Goal: Use online tool/utility: Utilize a website feature to perform a specific function

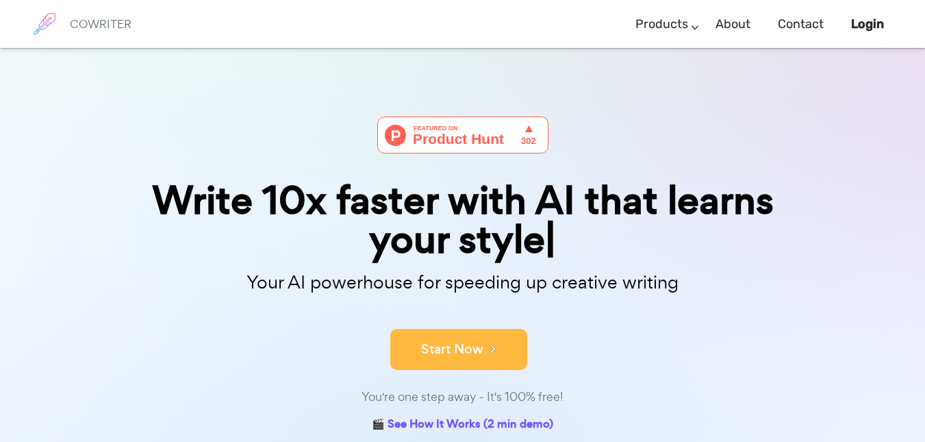
click at [475, 343] on button "Start Now" at bounding box center [458, 349] width 137 height 41
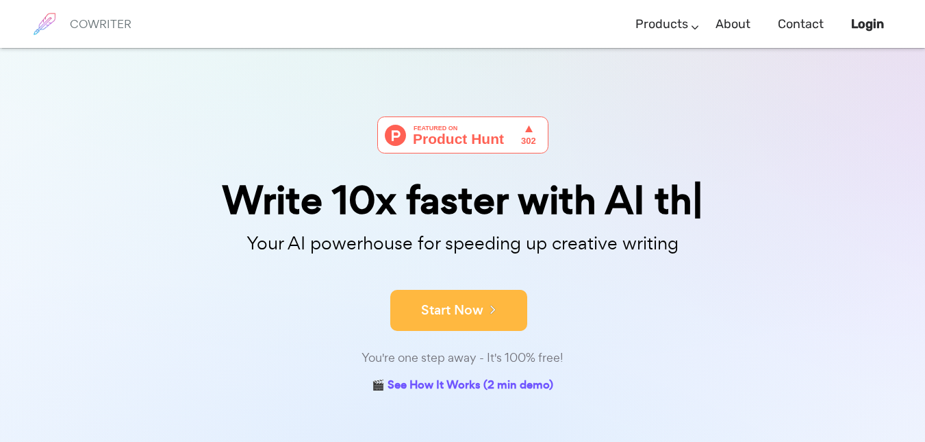
click at [473, 303] on button "Start Now" at bounding box center [458, 310] width 137 height 41
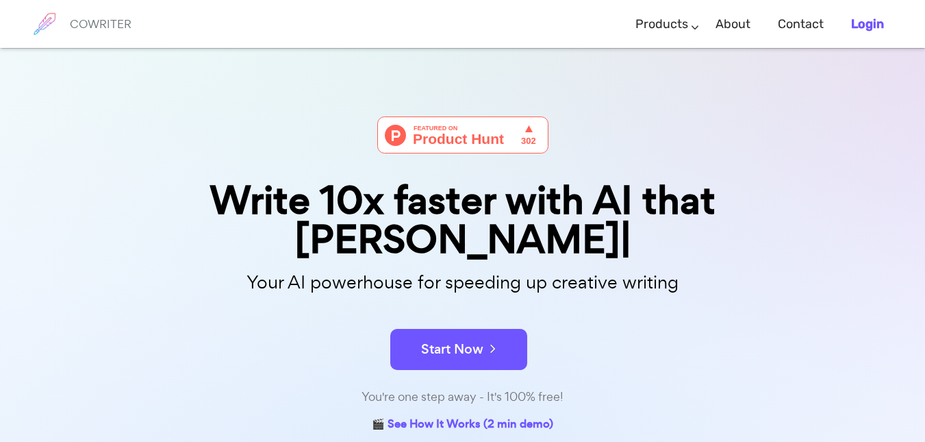
click at [861, 23] on b "Login" at bounding box center [867, 23] width 33 height 15
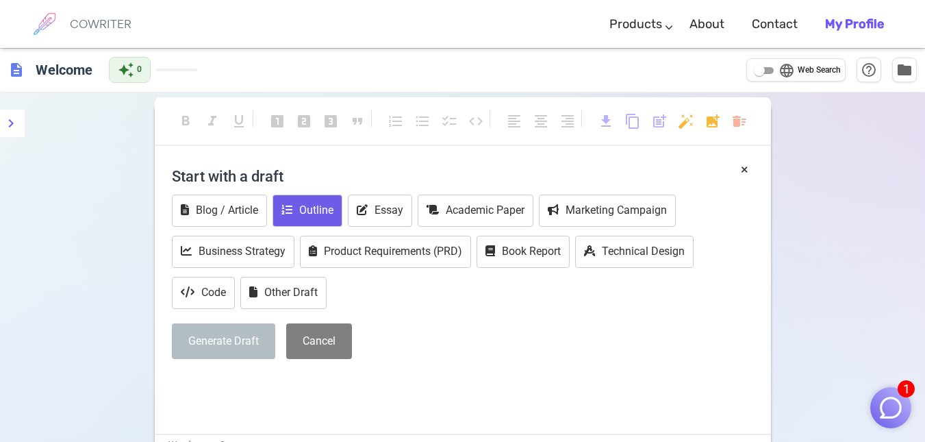
click at [321, 212] on button "Outline" at bounding box center [308, 211] width 70 height 32
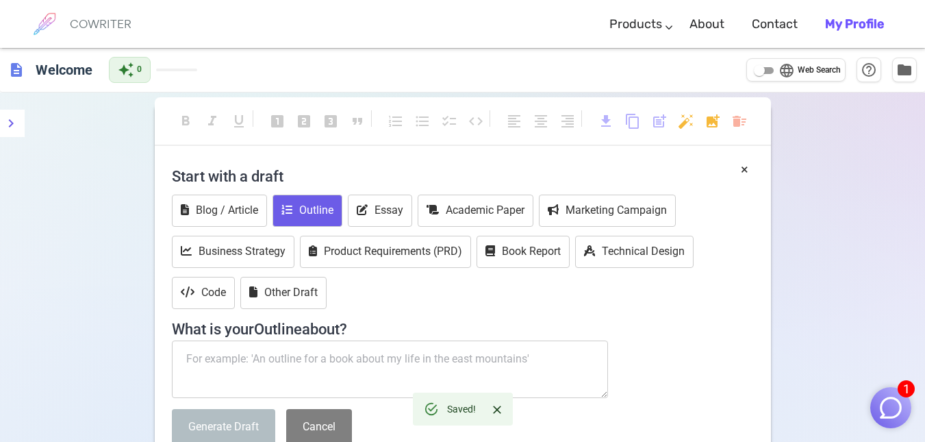
click at [245, 349] on textarea at bounding box center [390, 369] width 437 height 58
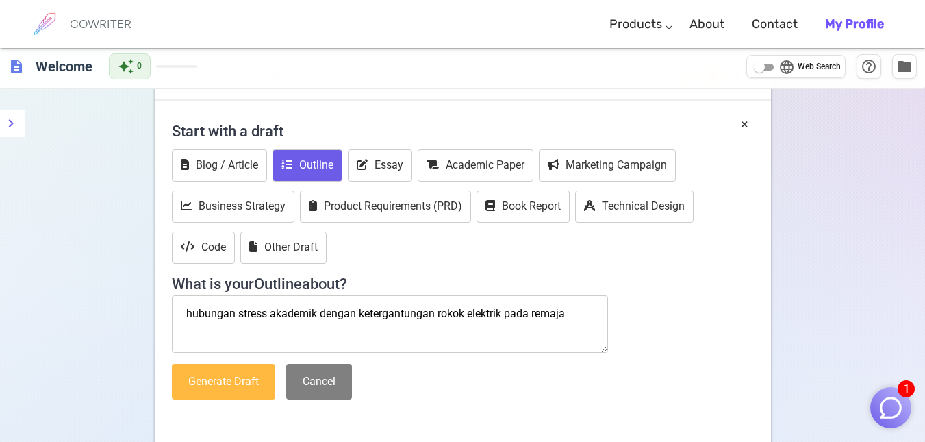
scroll to position [137, 0]
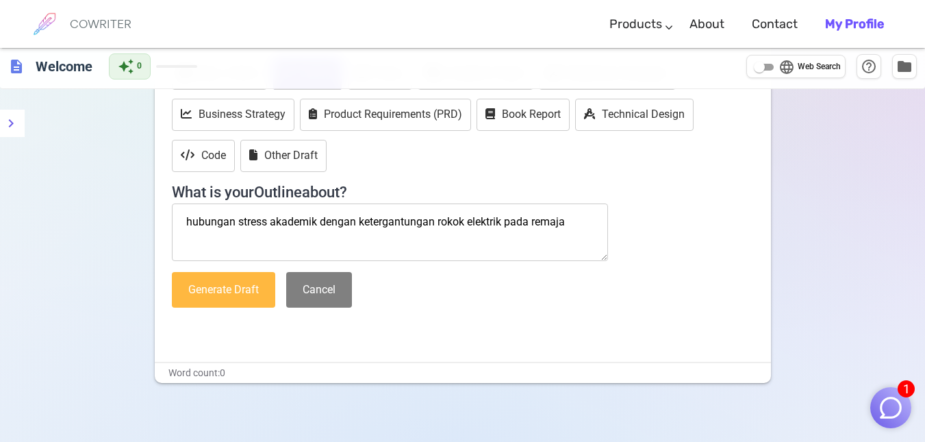
type textarea "hubungan stress akademik dengan ketergantungan rokok elektrik pada remaja"
click at [240, 289] on button "Generate Draft" at bounding box center [223, 290] width 103 height 36
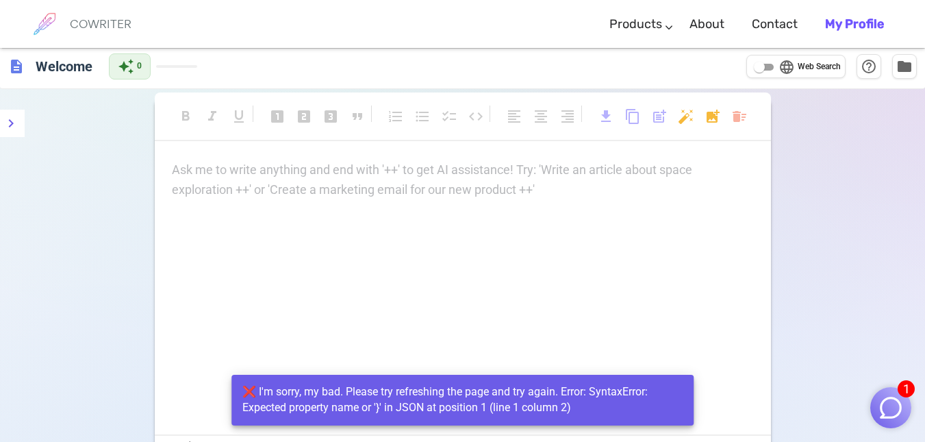
scroll to position [0, 0]
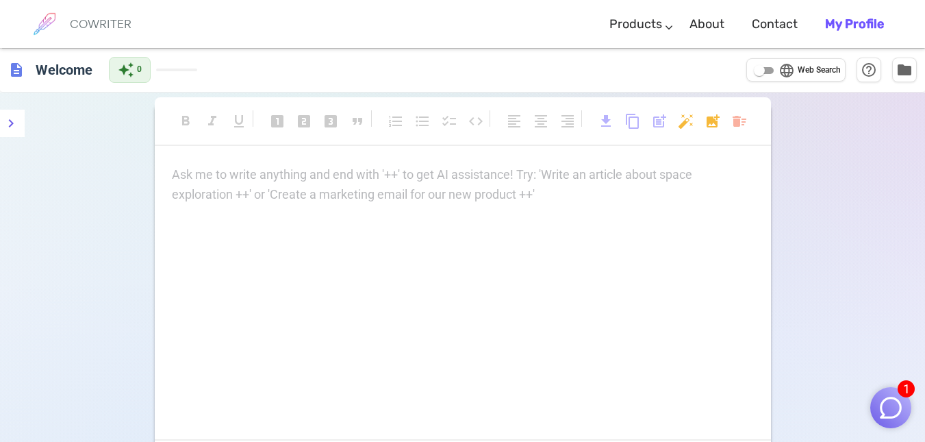
click at [208, 168] on p "Ask me to write anything and end with '++' to get AI assistance! Try: 'Write an…" at bounding box center [463, 175] width 582 height 20
click at [1, 119] on button "menu" at bounding box center [10, 123] width 27 height 27
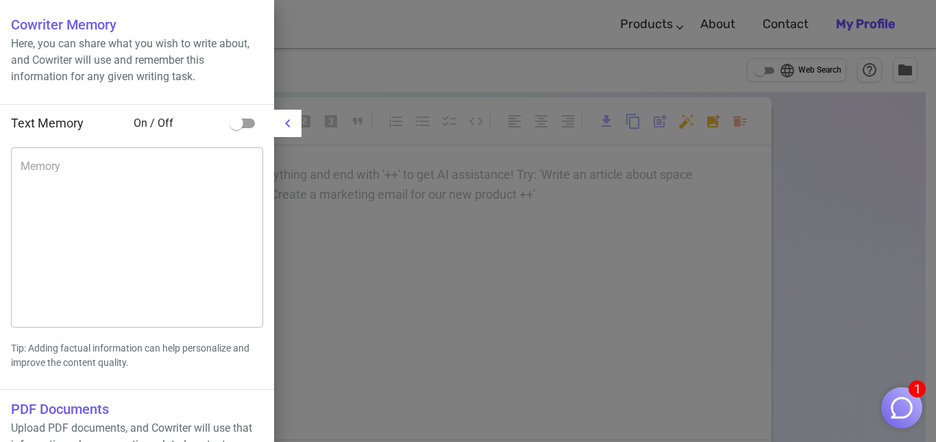
click at [141, 125] on span "On / Off" at bounding box center [179, 123] width 90 height 16
click at [252, 123] on input "checkbox" at bounding box center [236, 123] width 78 height 26
checkbox input "true"
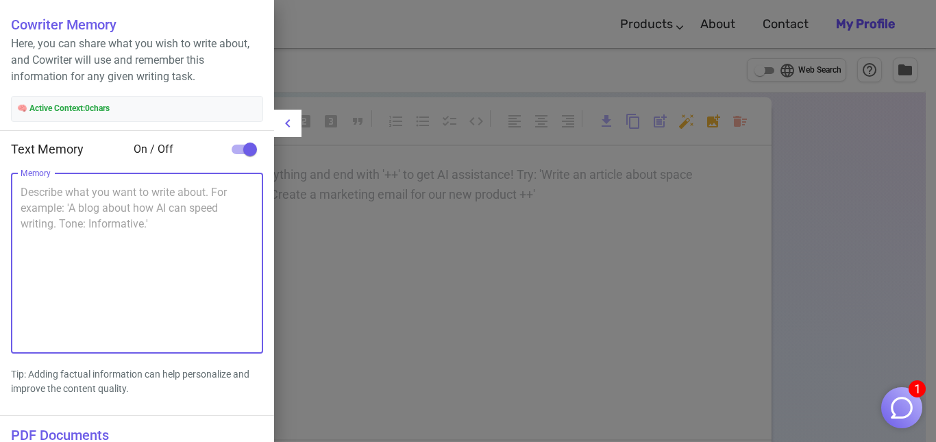
click at [44, 192] on textarea "Memory" at bounding box center [137, 263] width 233 height 158
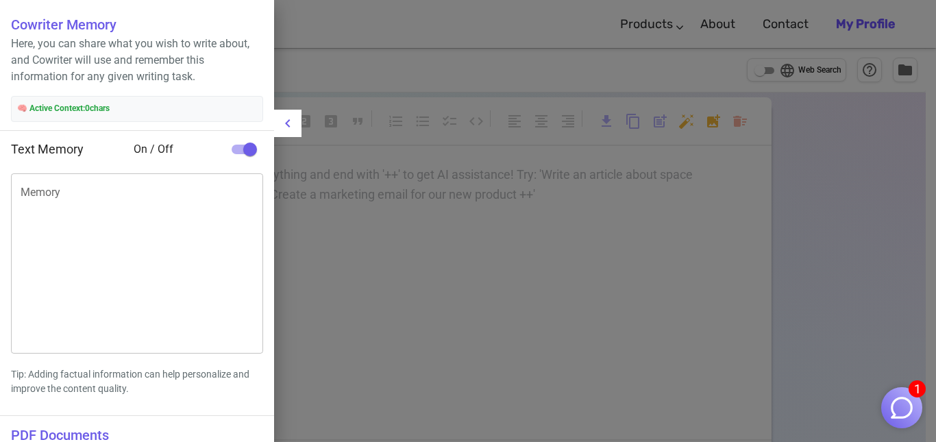
click at [73, 111] on span "🧠 Active Context: 0 chars" at bounding box center [137, 109] width 240 height 14
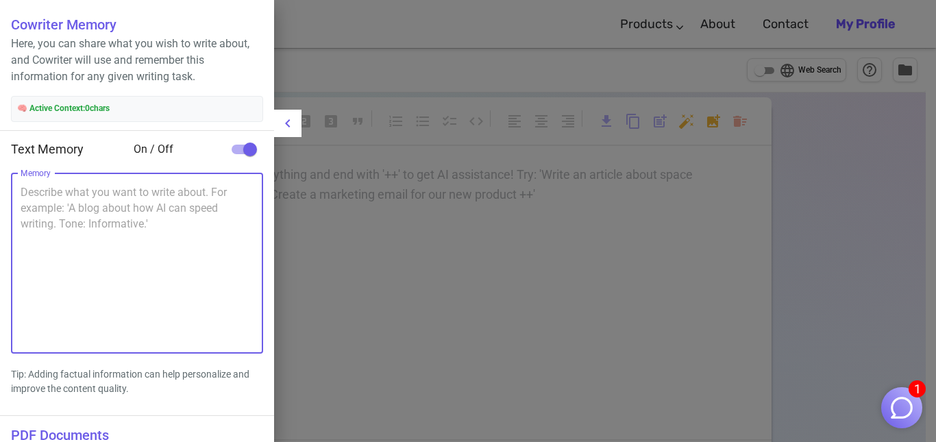
click at [34, 190] on textarea "Memory" at bounding box center [137, 263] width 233 height 158
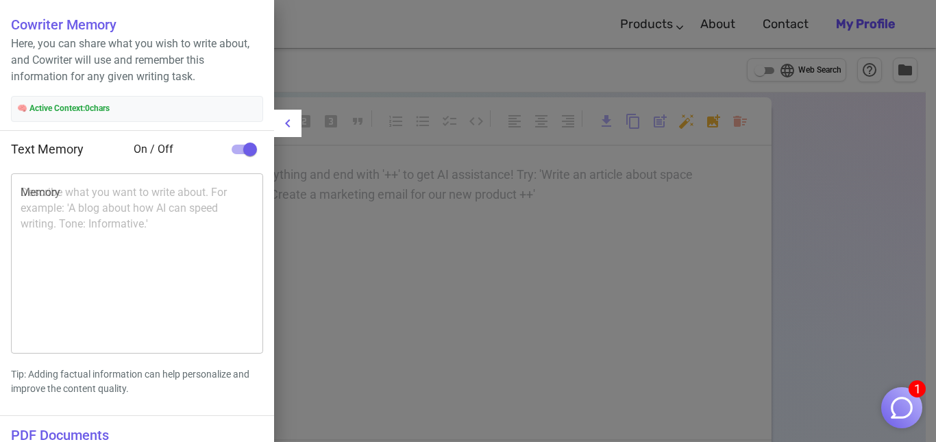
drag, startPoint x: 34, startPoint y: 188, endPoint x: 550, endPoint y: 135, distance: 519.1
click at [550, 135] on div at bounding box center [468, 221] width 936 height 442
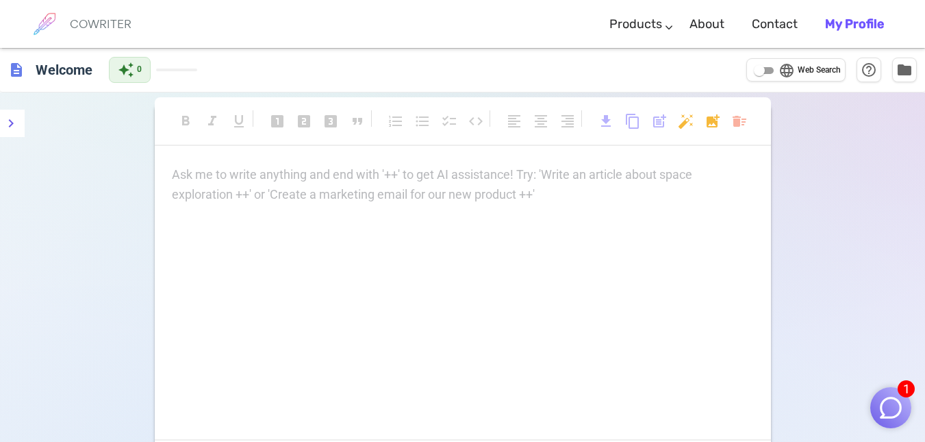
click at [858, 303] on div "format_bold format_italic format_underlined looks_one looks_two looks_3 format_…" at bounding box center [462, 328] width 925 height 472
